Goal: Task Accomplishment & Management: Complete application form

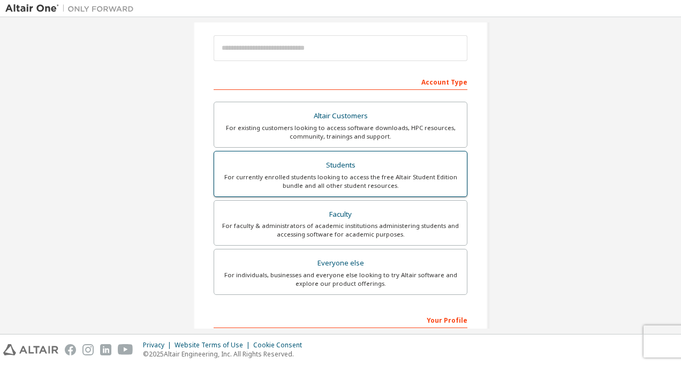
scroll to position [117, 0]
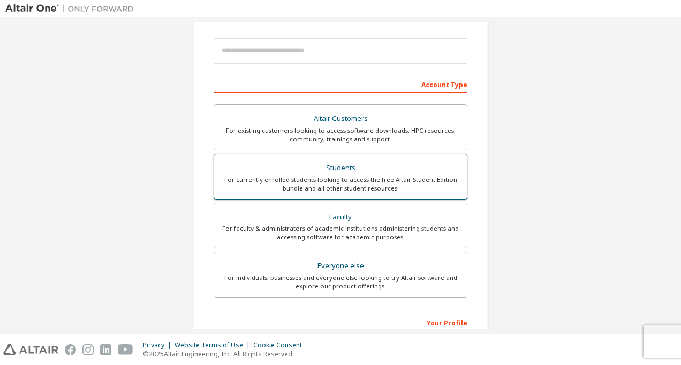
click at [335, 164] on div "Students" at bounding box center [341, 168] width 240 height 15
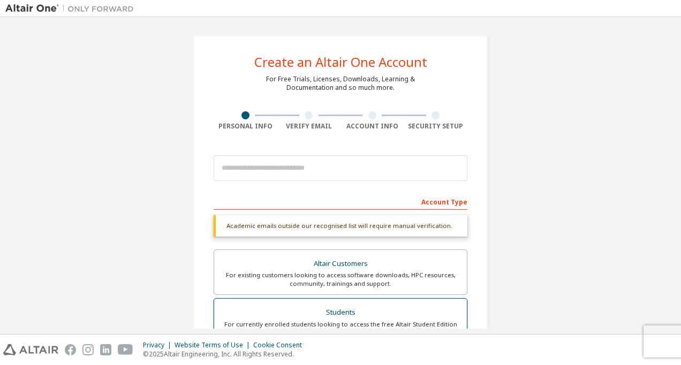
scroll to position [5, 0]
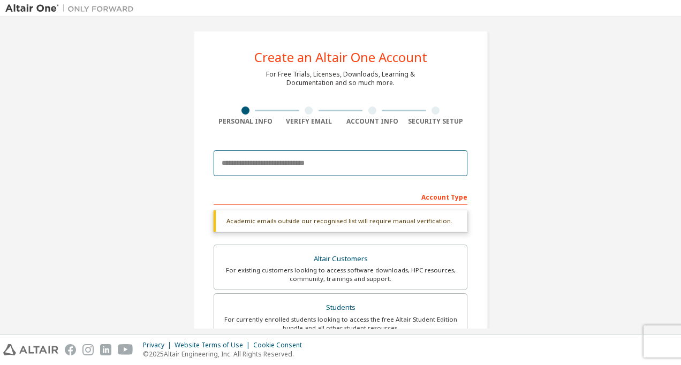
click at [324, 170] on input "email" at bounding box center [341, 163] width 254 height 26
type input "**********"
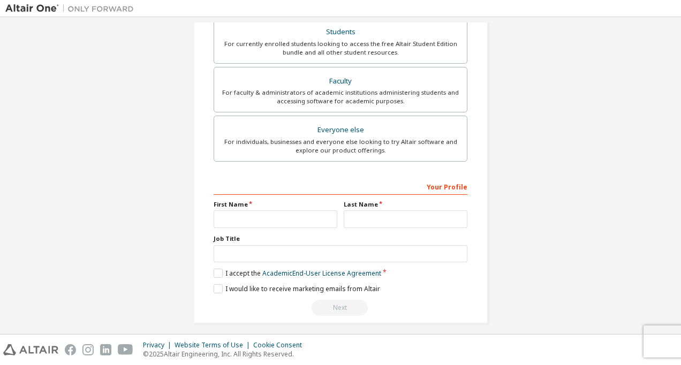
scroll to position [258, 0]
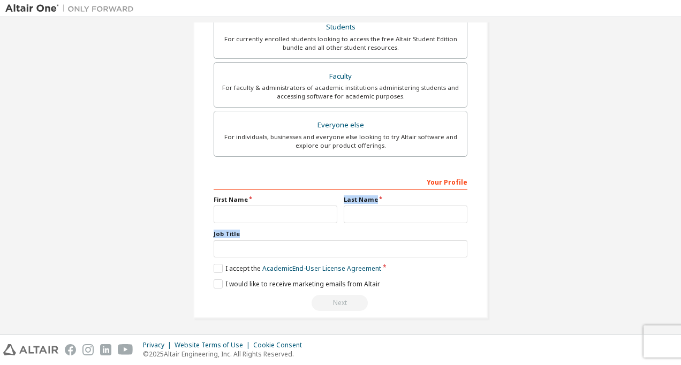
click at [293, 218] on div "Your Profile First Name Last Name Job Title Please provide State/Province to he…" at bounding box center [341, 242] width 254 height 139
click at [293, 218] on input "text" at bounding box center [276, 215] width 124 height 18
type input "***"
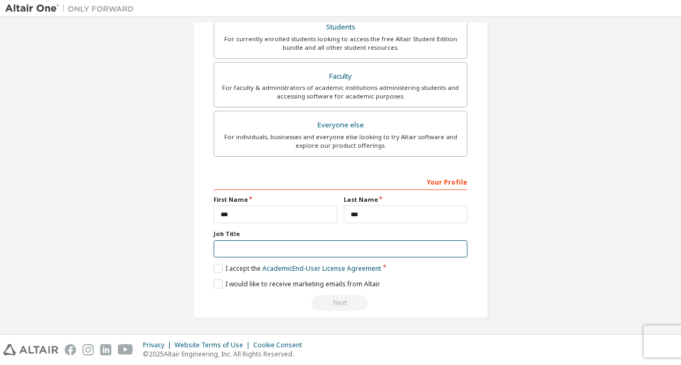
click at [287, 240] on input "text" at bounding box center [341, 249] width 254 height 18
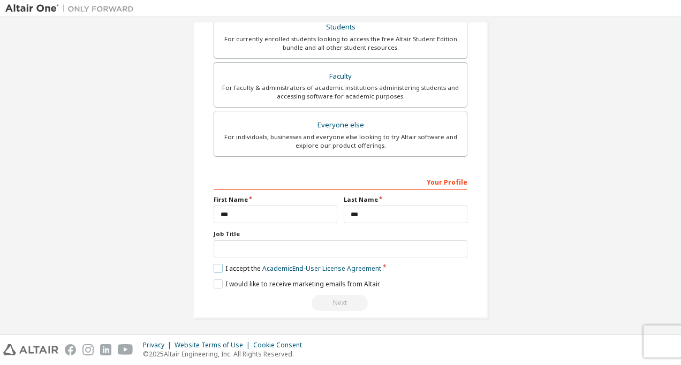
click at [217, 268] on label "I accept the Academic End-User License Agreement" at bounding box center [298, 268] width 168 height 9
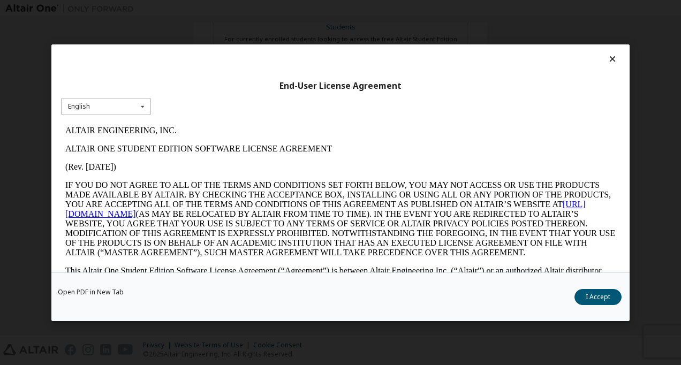
scroll to position [0, 0]
click at [139, 103] on icon at bounding box center [142, 106] width 13 height 17
click at [233, 153] on p "ALTAIR ONE STUDENT EDITION SOFTWARE LICENSE AGREEMENT" at bounding box center [340, 149] width 550 height 10
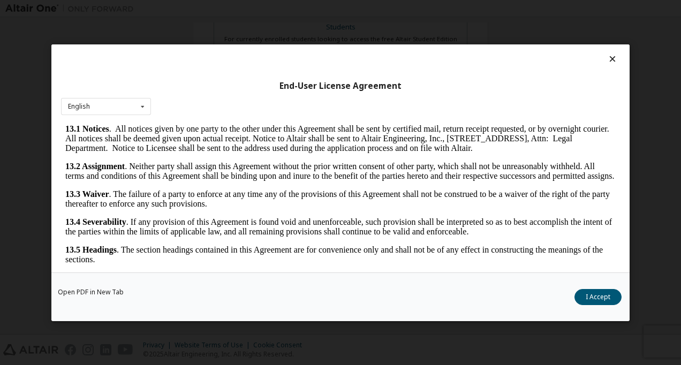
scroll to position [1766, 0]
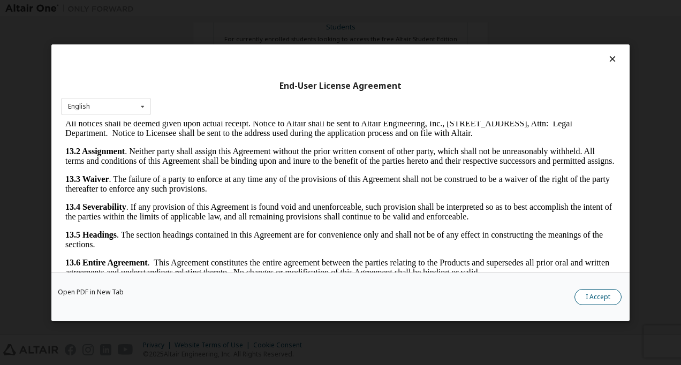
click at [602, 297] on button "I Accept" at bounding box center [598, 297] width 47 height 16
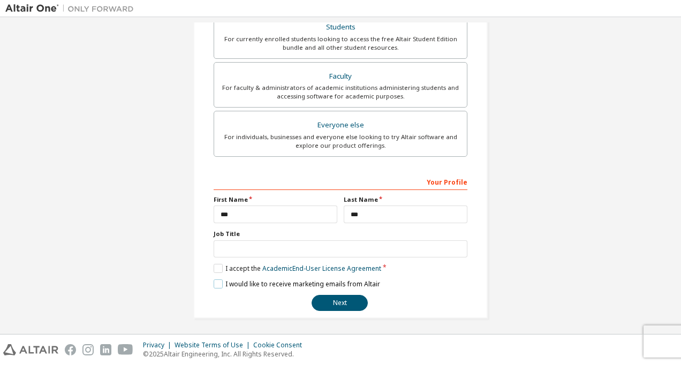
click at [221, 279] on label "I would like to receive marketing emails from Altair" at bounding box center [297, 283] width 167 height 9
click at [354, 301] on button "Next" at bounding box center [340, 303] width 56 height 16
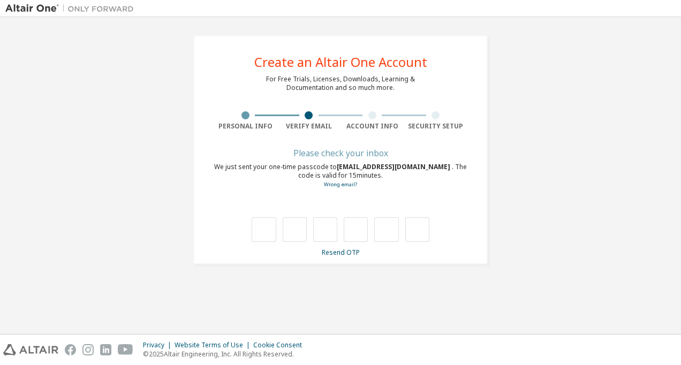
drag, startPoint x: 644, startPoint y: 1, endPoint x: 152, endPoint y: 125, distance: 507.1
click at [152, 125] on div "**********" at bounding box center [340, 149] width 670 height 255
click at [265, 233] on input "text" at bounding box center [264, 229] width 24 height 25
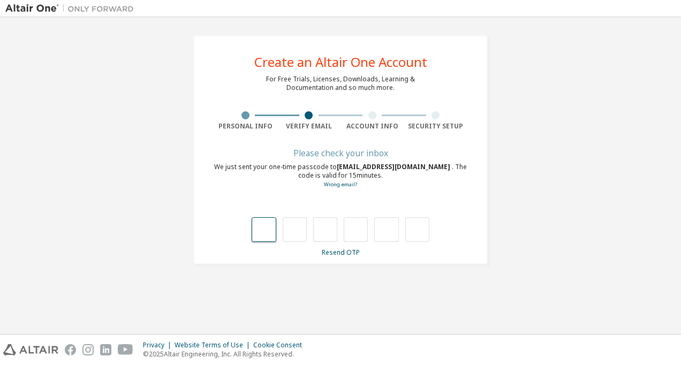
type input "*"
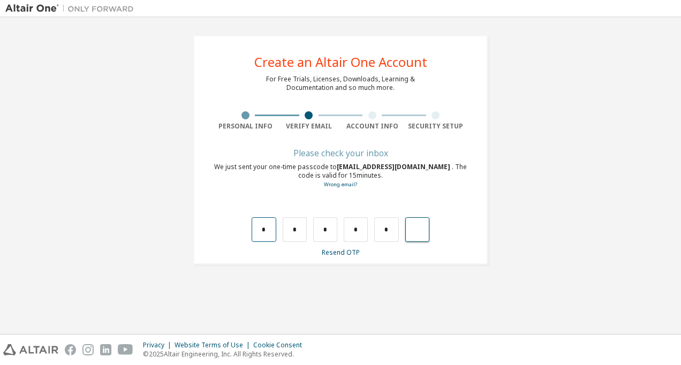
type input "*"
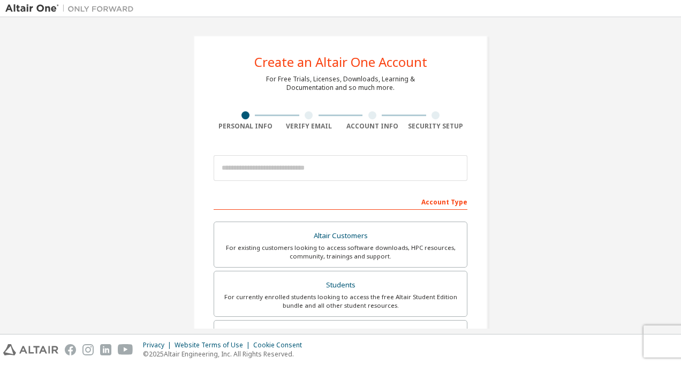
click at [41, 8] on img at bounding box center [72, 8] width 134 height 11
